Goal: Task Accomplishment & Management: Complete application form

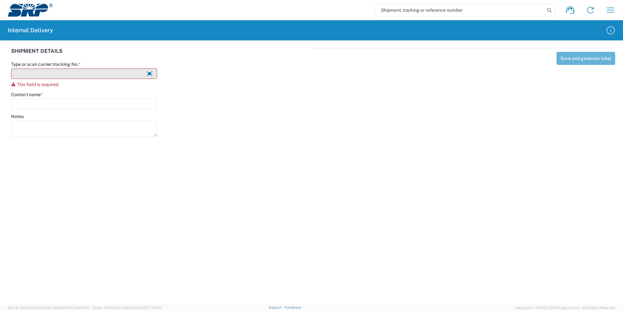
click at [48, 75] on input "Type or scan carrier tracking No. *" at bounding box center [84, 73] width 146 height 10
click at [53, 81] on div "Type or scan carrier tracking No. * This field is required" at bounding box center [84, 74] width 146 height 26
click at [59, 73] on input "Type or scan carrier tracking No. *" at bounding box center [84, 73] width 146 height 10
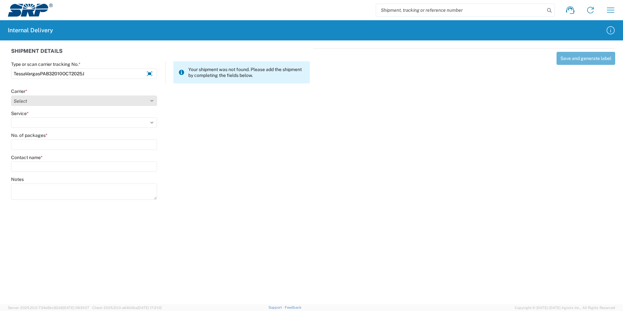
type input "TessaVargasPAB32010OCT2025J"
click at [47, 102] on select "Select Amazon Logistics ATI Trucking BC Dimerco Logistics Empire Southwest FedE…" at bounding box center [84, 100] width 146 height 10
select select "18713"
click at [11, 95] on select "Select Amazon Logistics ATI Trucking BC Dimerco Logistics Empire Southwest FedE…" at bounding box center [84, 100] width 146 height 10
click at [42, 122] on select "Select Ground Inter-Office" at bounding box center [84, 122] width 146 height 10
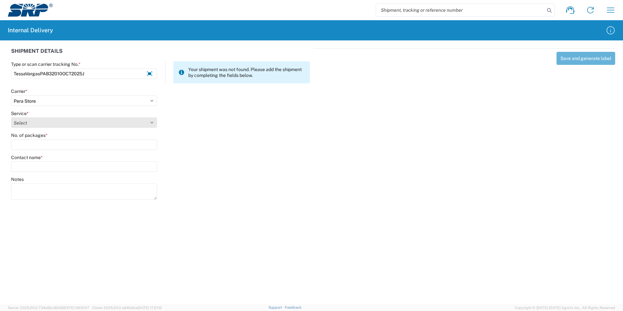
select select "35763"
click at [11, 117] on select "Select Ground Inter-Office" at bounding box center [84, 122] width 146 height 10
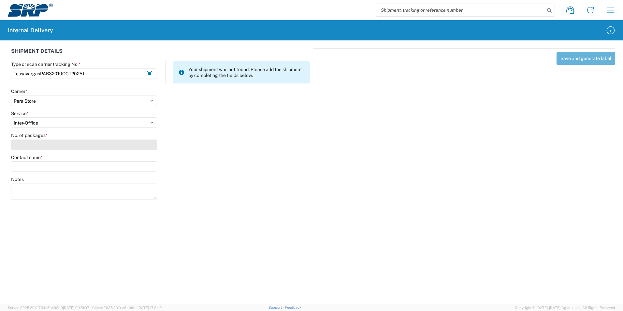
click at [41, 145] on input "No. of packages *" at bounding box center [84, 144] width 146 height 10
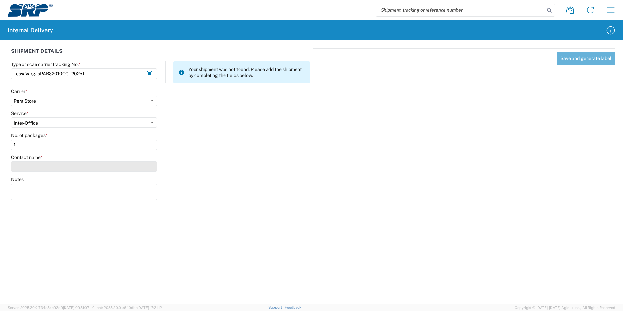
type input "1"
click at [41, 165] on input "Contact name *" at bounding box center [84, 166] width 146 height 10
type input "[PERSON_NAME]"
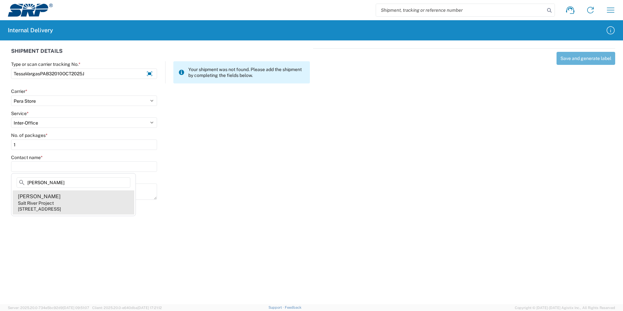
click at [56, 195] on agx-address-suggestion-item "[PERSON_NAME] Salt River Project [STREET_ADDRESS]" at bounding box center [73, 202] width 121 height 24
type input "[PERSON_NAME]"
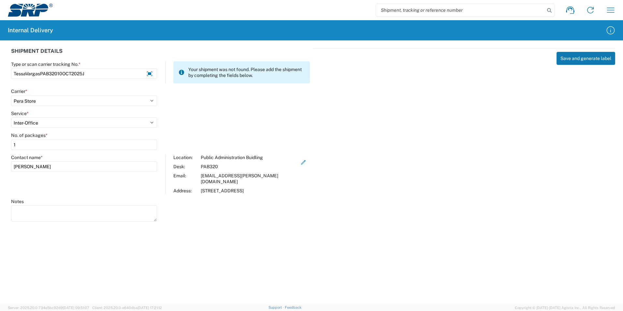
click at [571, 60] on button "Save and generate label" at bounding box center [585, 58] width 59 height 13
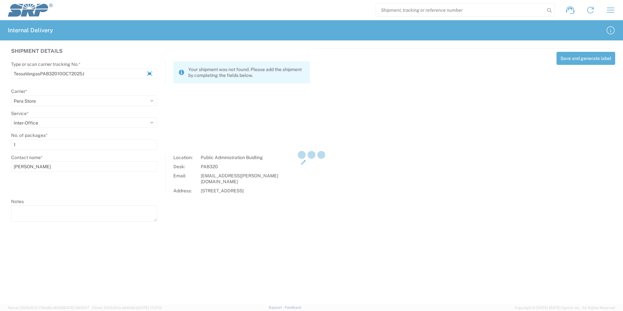
select select
